Goal: Information Seeking & Learning: Learn about a topic

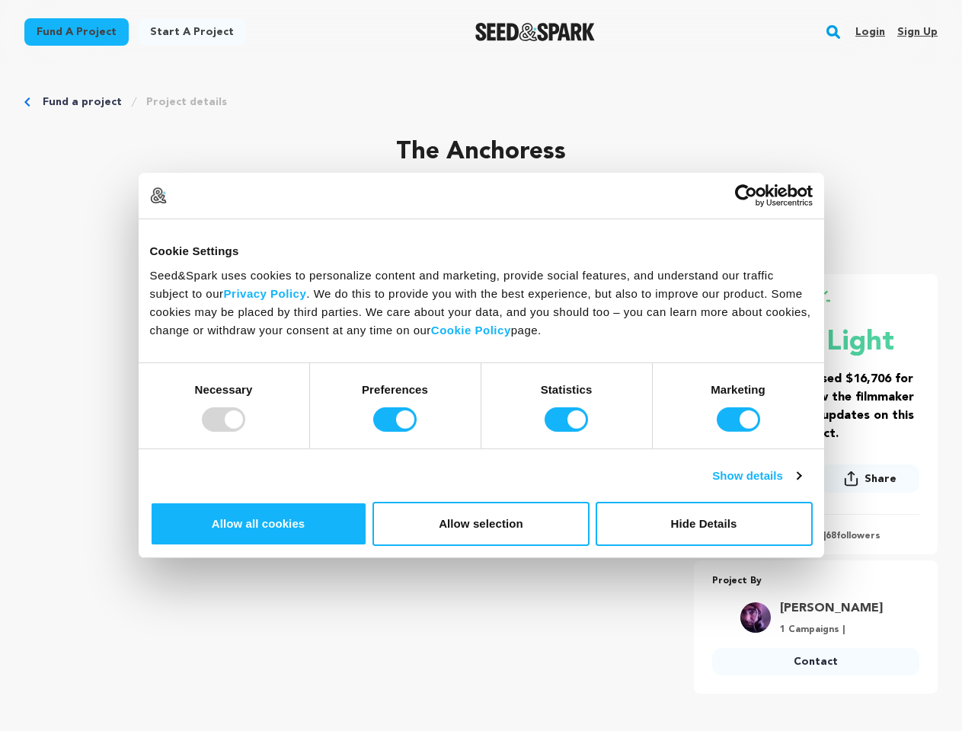
click at [245, 432] on div at bounding box center [223, 420] width 43 height 24
click at [417, 432] on input "Preferences" at bounding box center [394, 420] width 43 height 24
click at [568, 432] on input "Statistics" at bounding box center [566, 420] width 43 height 24
click at [717, 432] on input "Marketing" at bounding box center [738, 420] width 43 height 24
click at [801, 485] on link "Show details" at bounding box center [756, 476] width 88 height 18
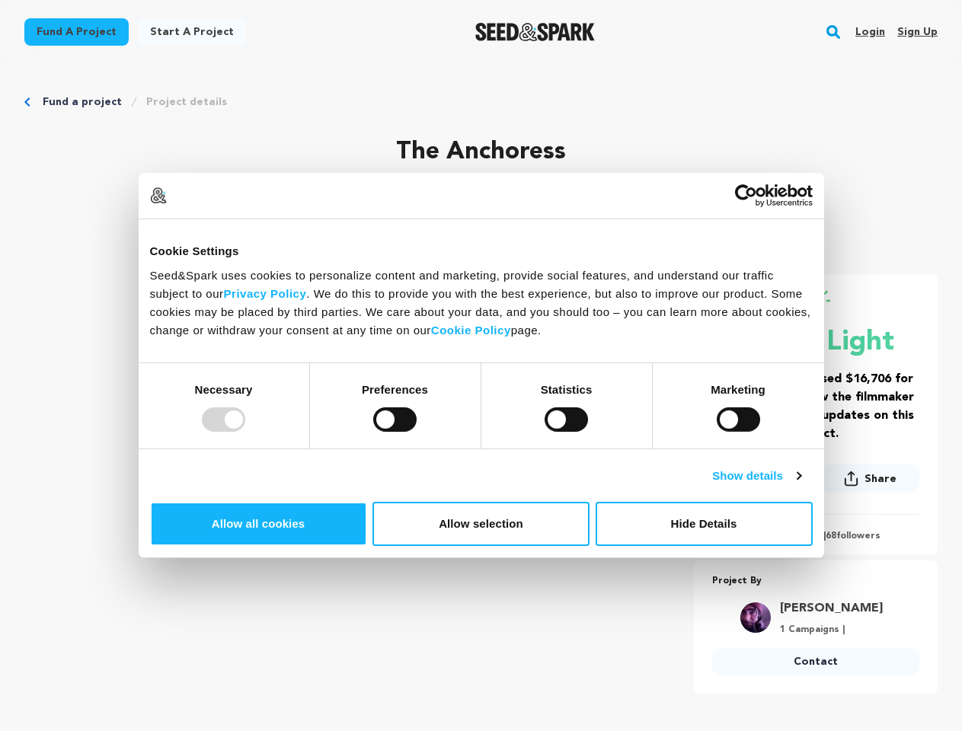
click at [0, 0] on link "About" at bounding box center [0, 0] width 0 height 0
click at [813, 207] on link "Usercentrics Cookiebot - opens in a new window" at bounding box center [746, 195] width 133 height 23
click at [842, 632] on p "1 Campaigns |" at bounding box center [831, 630] width 103 height 12
click at [836, 32] on rect "button" at bounding box center [833, 32] width 18 height 18
click at [176, 102] on link "Project details" at bounding box center [186, 101] width 81 height 15
